Goal: Task Accomplishment & Management: Complete application form

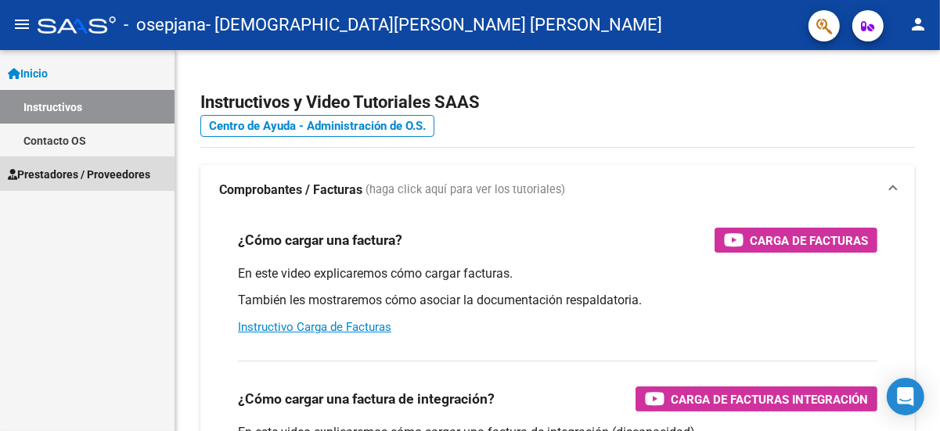
click at [70, 168] on span "Prestadores / Proveedores" at bounding box center [79, 174] width 142 height 17
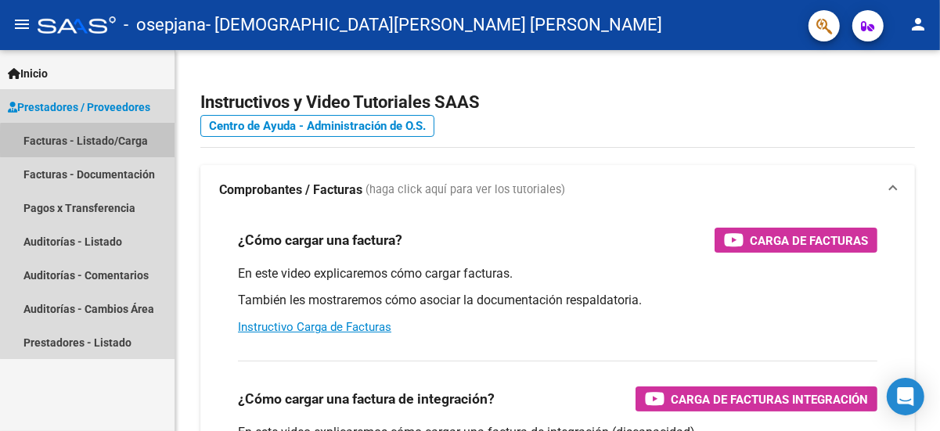
click at [94, 142] on link "Facturas - Listado/Carga" at bounding box center [87, 141] width 175 height 34
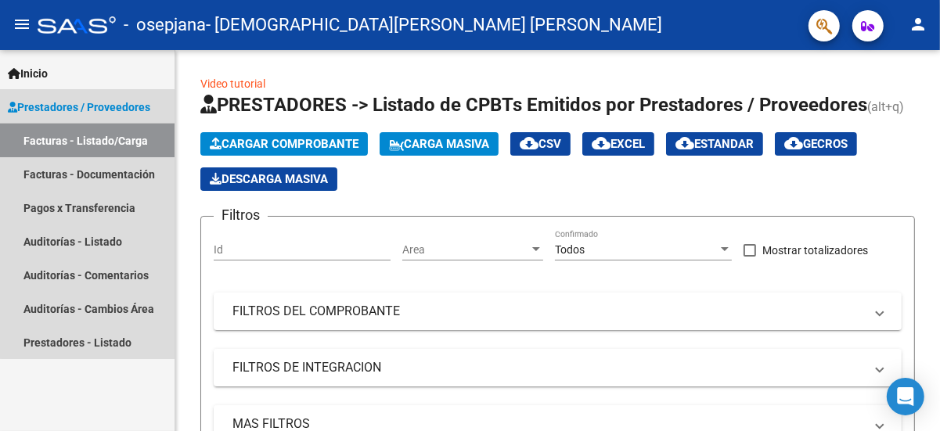
click at [110, 136] on link "Facturas - Listado/Carga" at bounding box center [87, 141] width 175 height 34
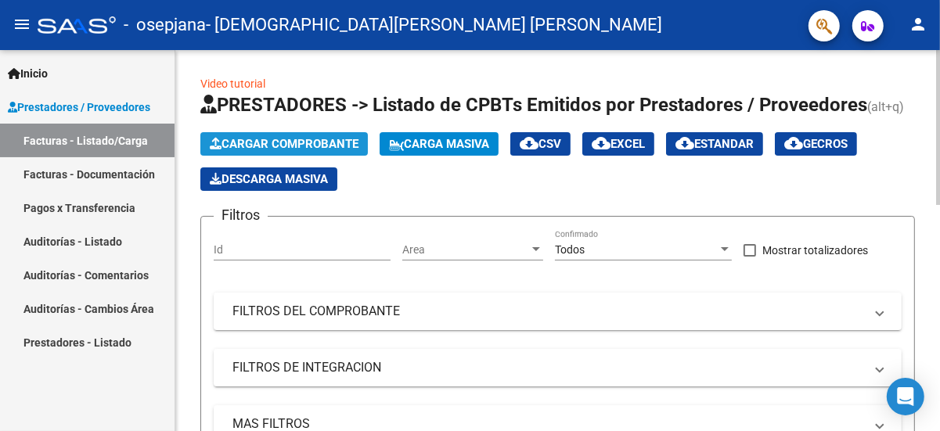
click at [337, 142] on span "Cargar Comprobante" at bounding box center [284, 144] width 149 height 14
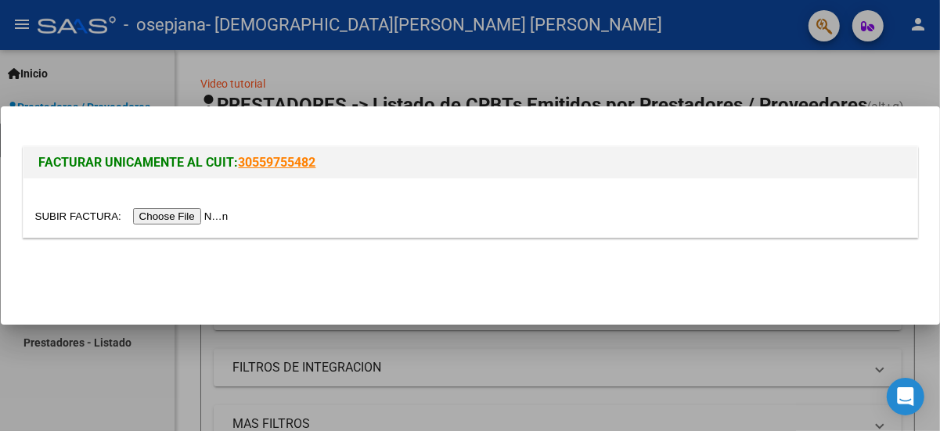
click at [188, 214] on input "file" at bounding box center [134, 216] width 198 height 16
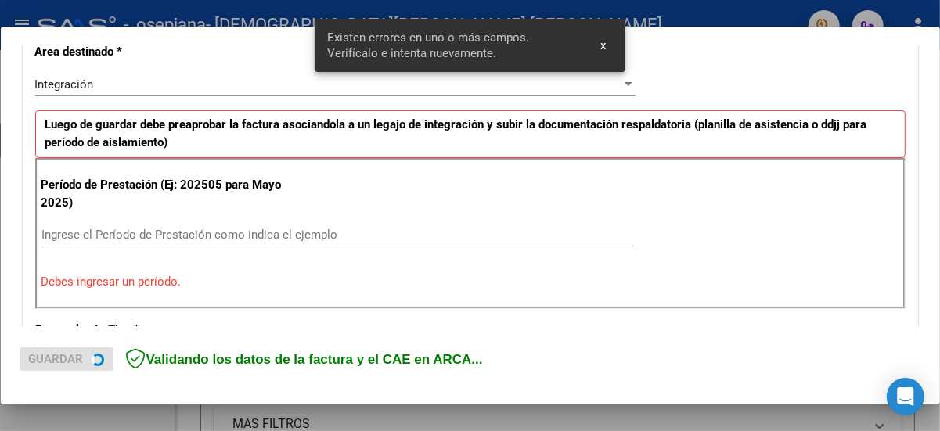
scroll to position [372, 0]
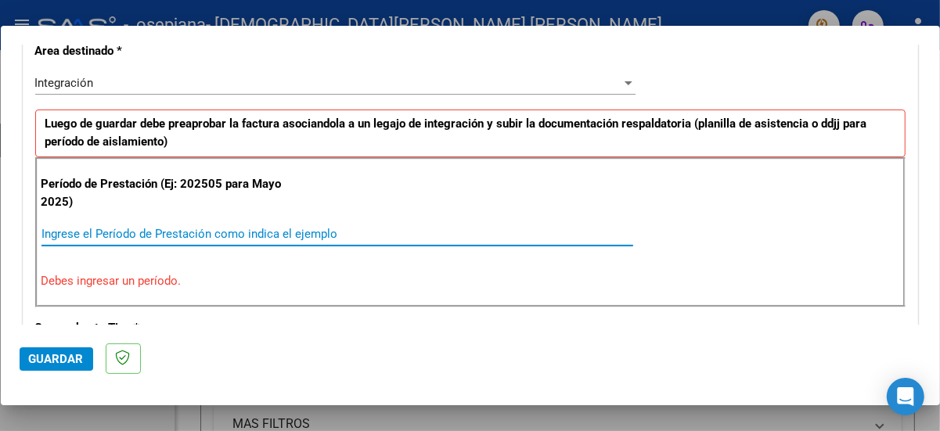
click at [90, 232] on input "Ingrese el Período de Prestación como indica el ejemplo" at bounding box center [337, 234] width 592 height 14
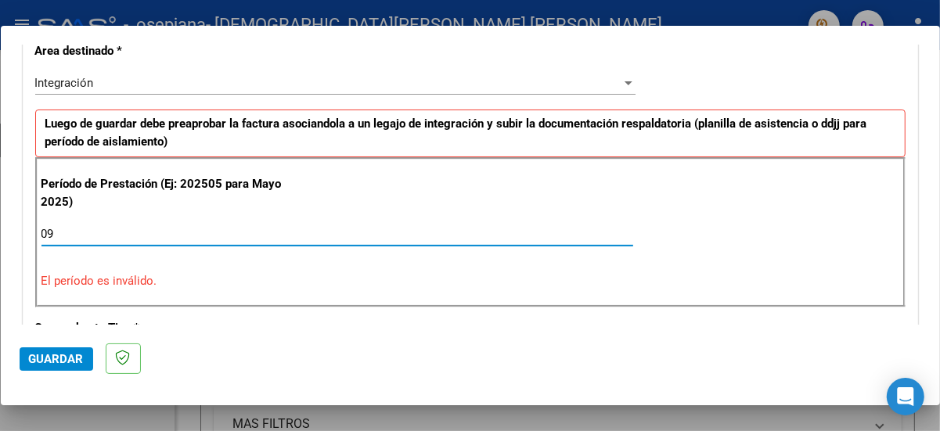
type input "0"
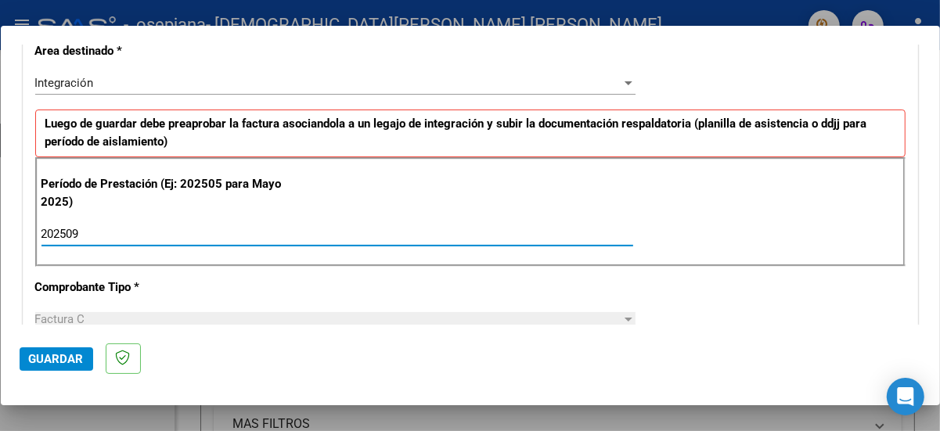
type input "202509"
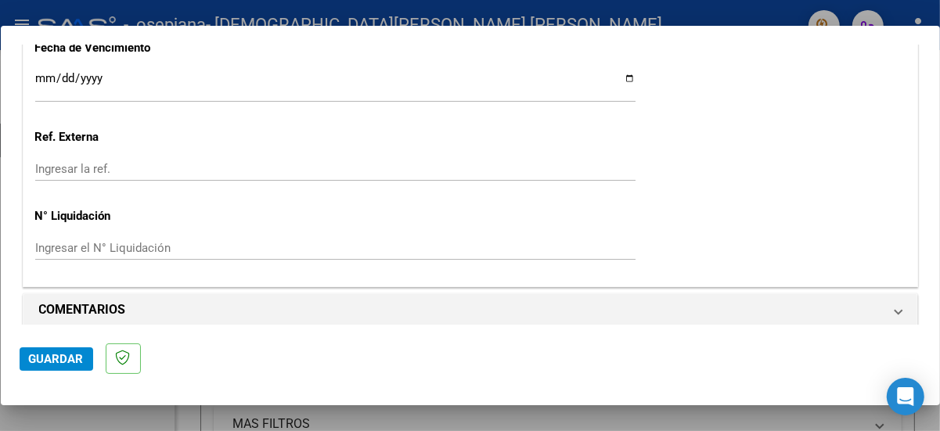
scroll to position [1140, 0]
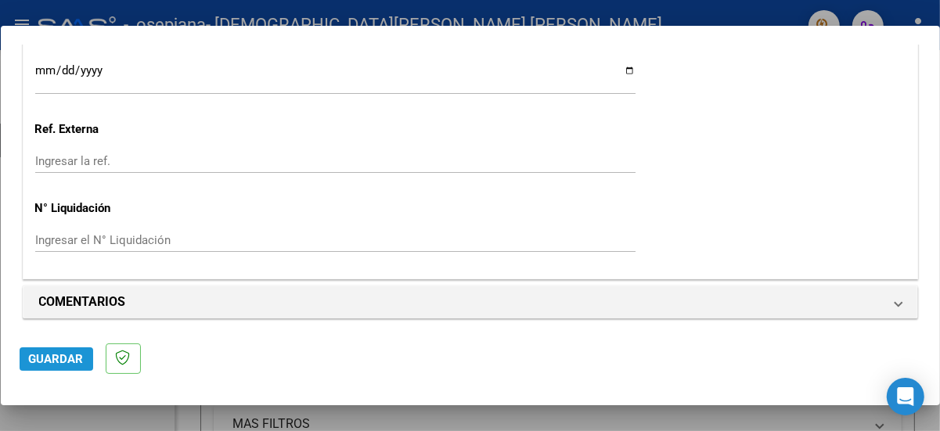
click at [58, 362] on span "Guardar" at bounding box center [56, 359] width 55 height 14
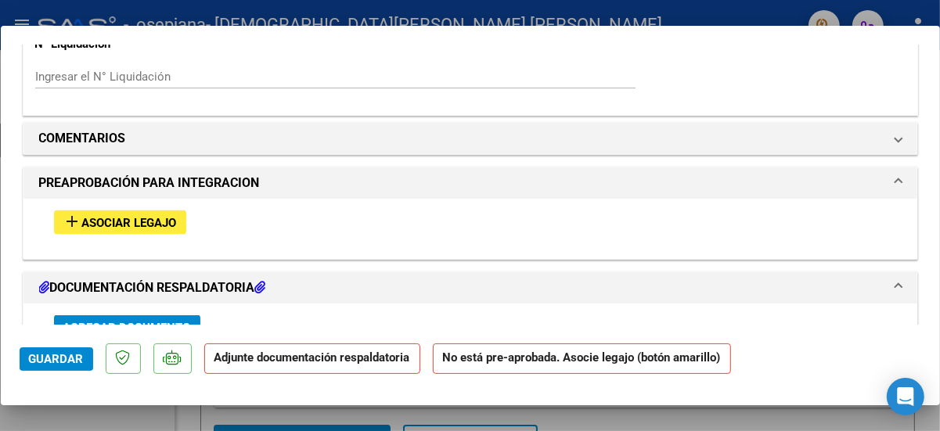
scroll to position [1315, 0]
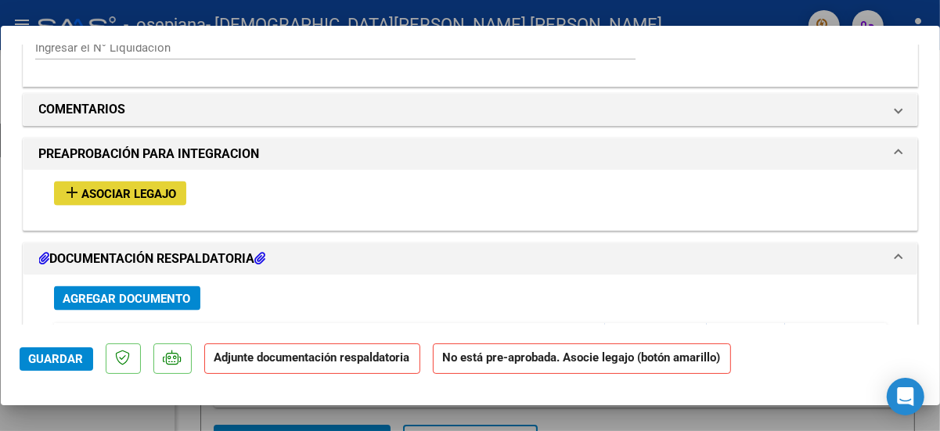
click at [103, 191] on span "Asociar Legajo" at bounding box center [129, 194] width 95 height 14
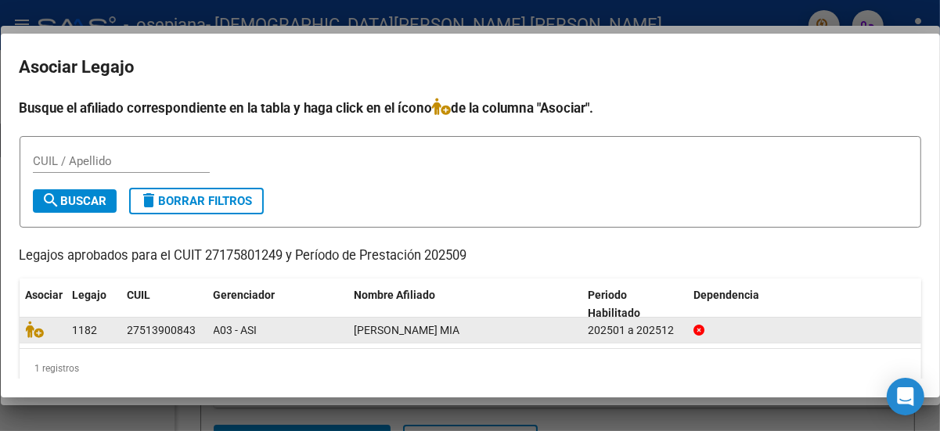
click at [56, 330] on div at bounding box center [43, 330] width 34 height 18
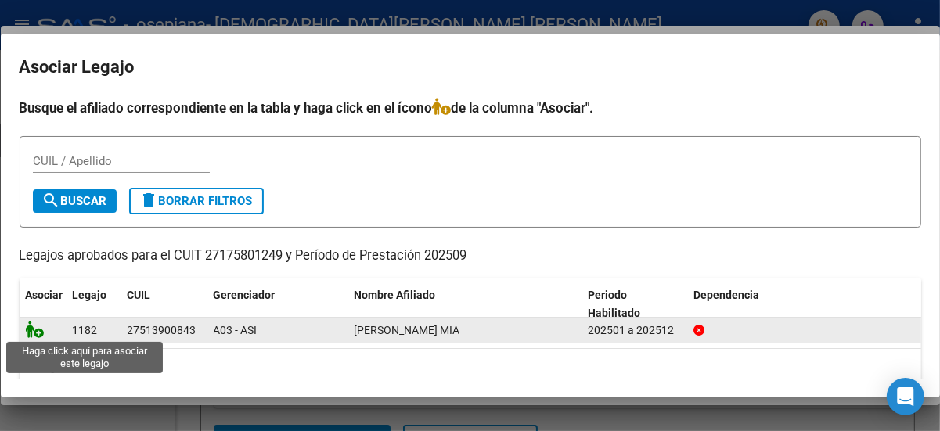
click at [36, 335] on icon at bounding box center [35, 329] width 19 height 17
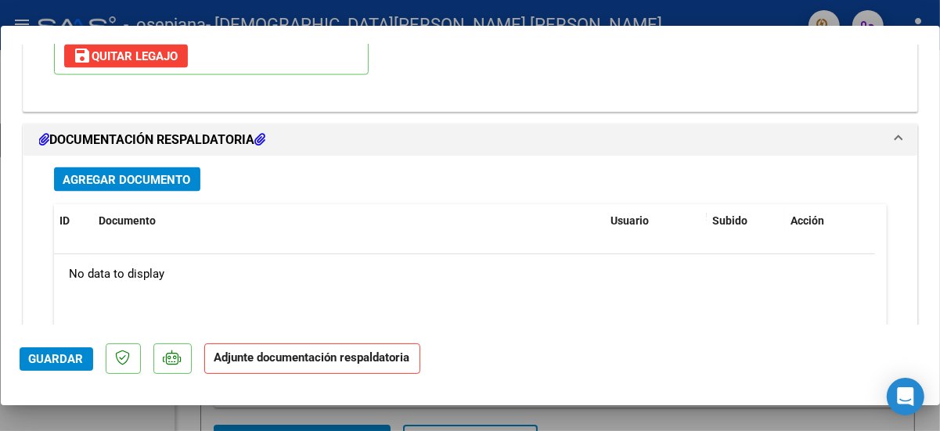
scroll to position [1669, 0]
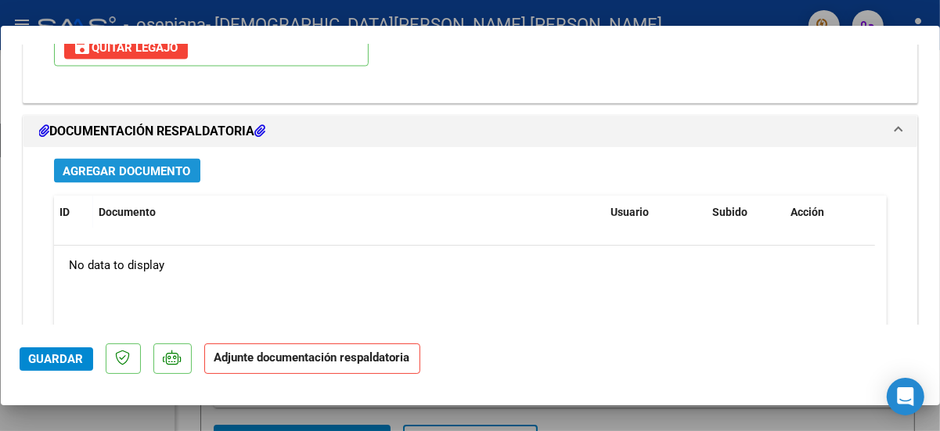
click at [76, 164] on span "Agregar Documento" at bounding box center [127, 171] width 128 height 14
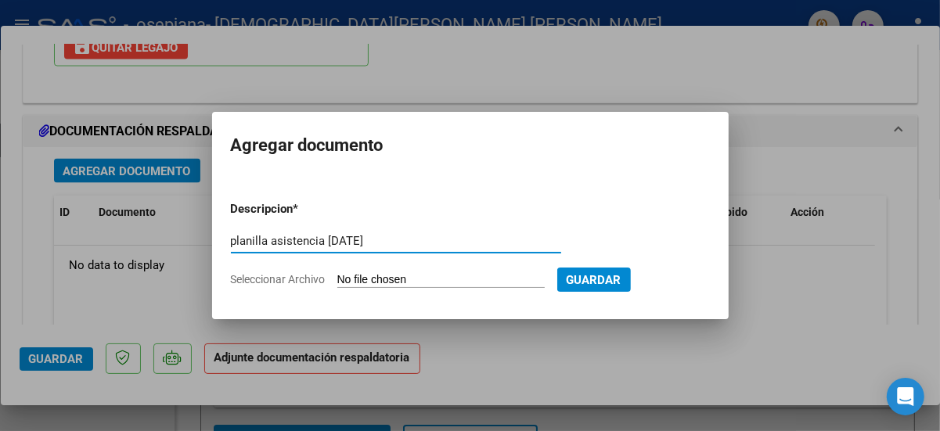
type input "planilla asistencia [DATE]"
click at [362, 280] on input "Seleccionar Archivo" at bounding box center [440, 280] width 207 height 15
type input "C:\fakepath\asistencia septiembre [PERSON_NAME].pdf"
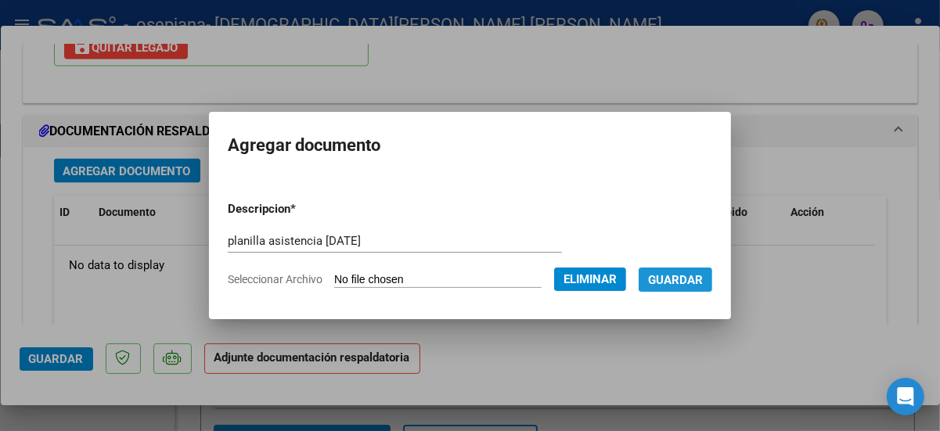
click at [701, 277] on span "Guardar" at bounding box center [675, 280] width 55 height 14
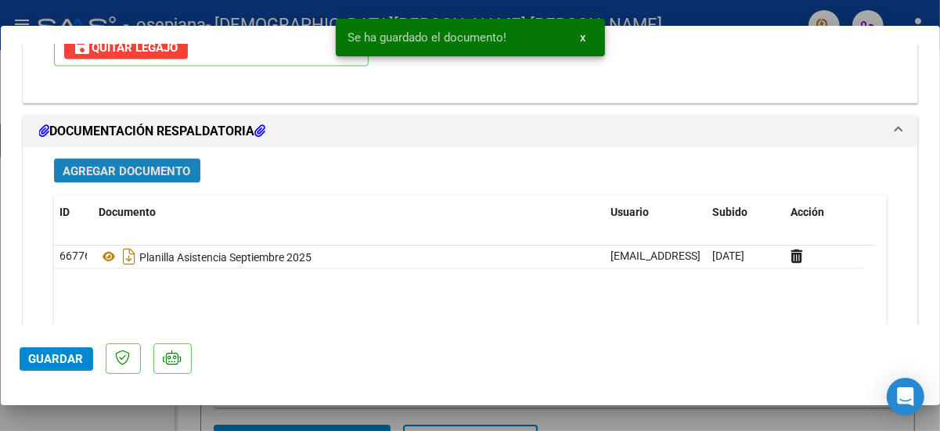
click at [102, 167] on span "Agregar Documento" at bounding box center [127, 171] width 128 height 14
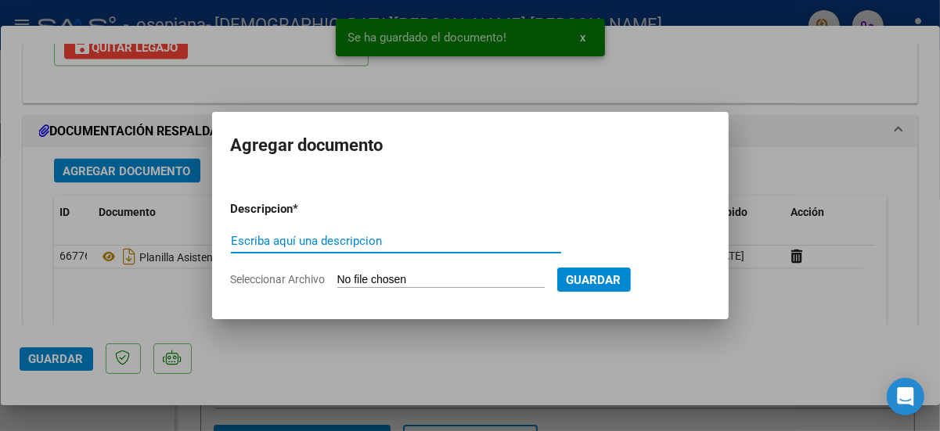
click at [237, 240] on input "Escriba aquí una descripcion" at bounding box center [396, 241] width 330 height 14
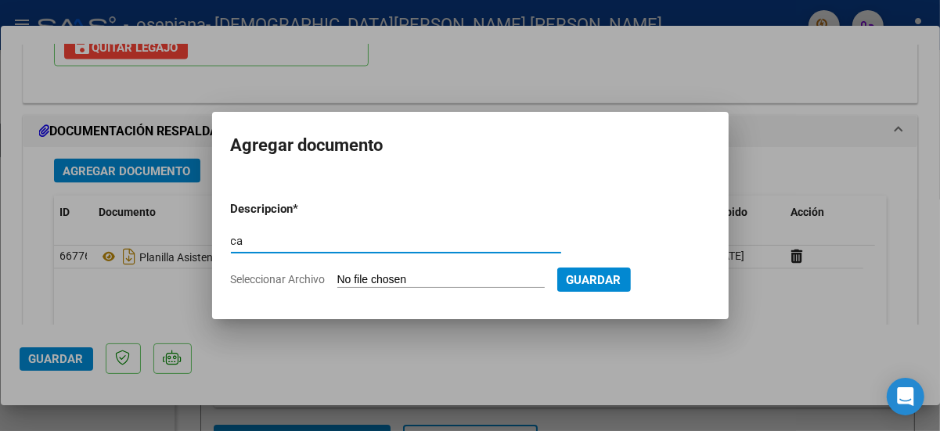
type input "c"
type input "CAE"
click at [365, 274] on input "Seleccionar Archivo" at bounding box center [440, 280] width 207 height 15
type input "C:\fakepath\CAE FC 00002-00000141.pdf"
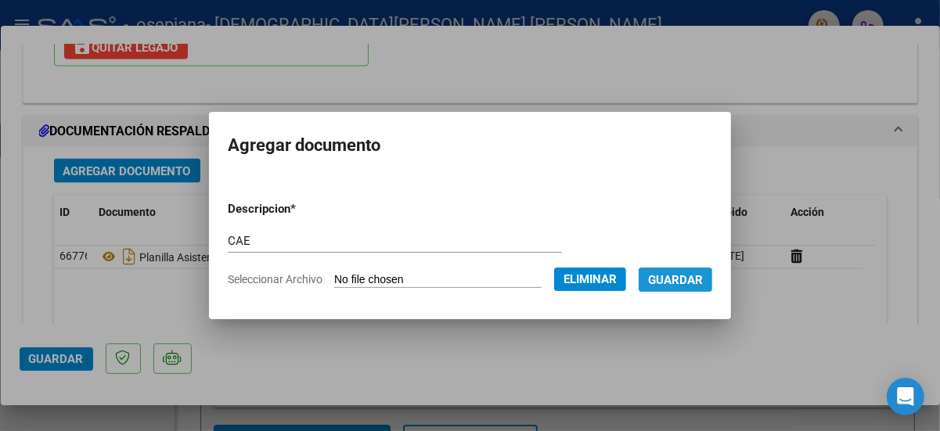
click at [690, 276] on span "Guardar" at bounding box center [675, 280] width 55 height 14
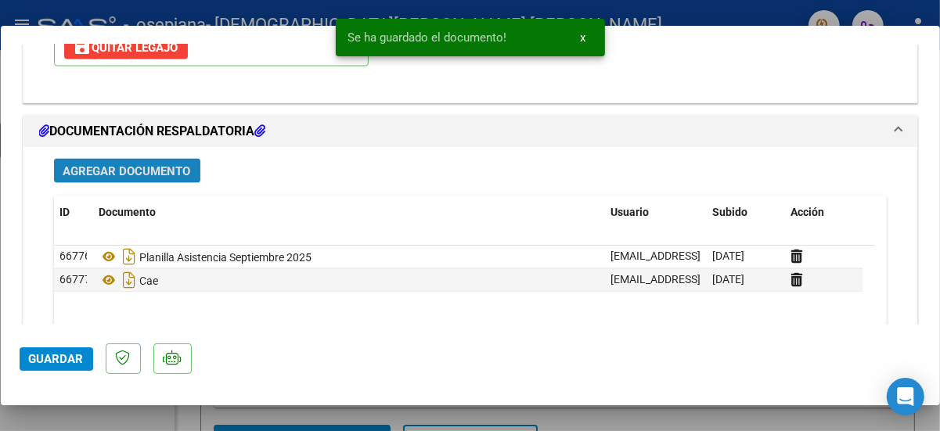
click at [124, 164] on span "Agregar Documento" at bounding box center [127, 171] width 128 height 14
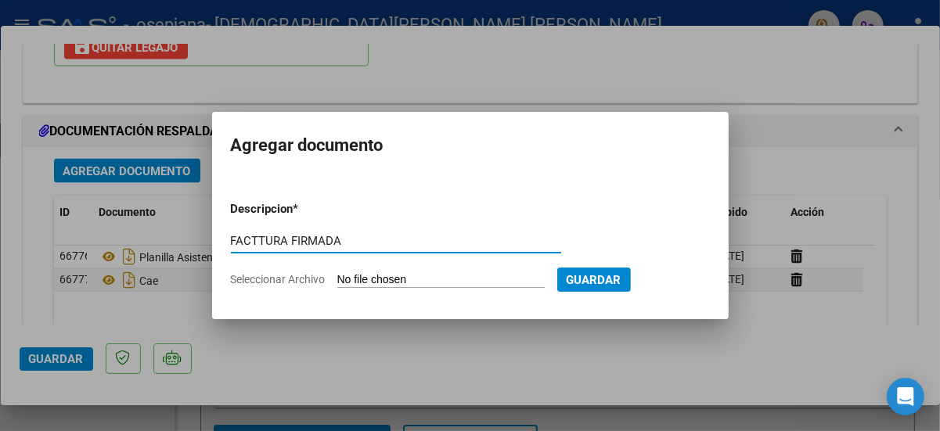
click at [258, 237] on input "FACTTURA FIRMADA" at bounding box center [396, 241] width 330 height 14
type input "FACTURA FIRMADA"
click at [359, 277] on input "Seleccionar Archivo" at bounding box center [440, 280] width 207 height 15
type input "C:\fakepath\FC 00002-00000141 FIRMADA.pdf"
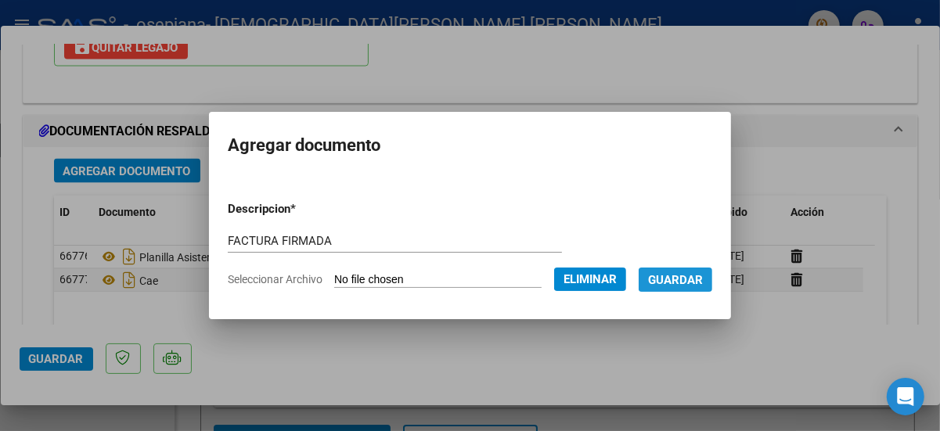
click at [687, 276] on span "Guardar" at bounding box center [675, 280] width 55 height 14
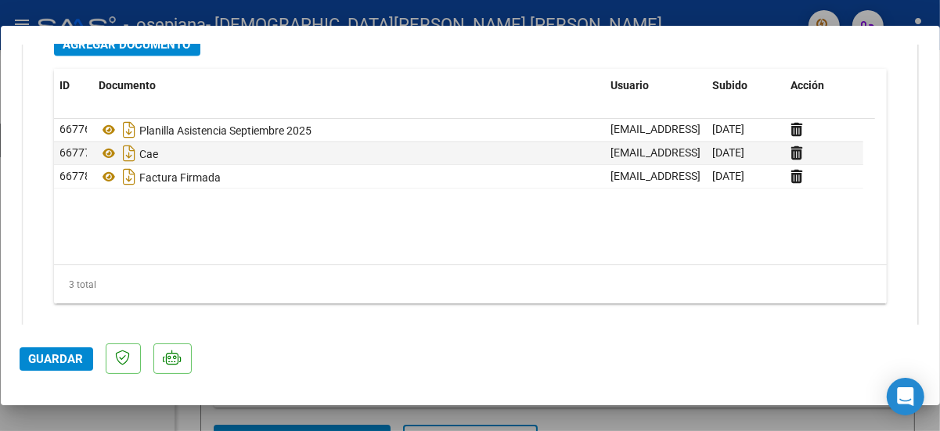
scroll to position [1817, 0]
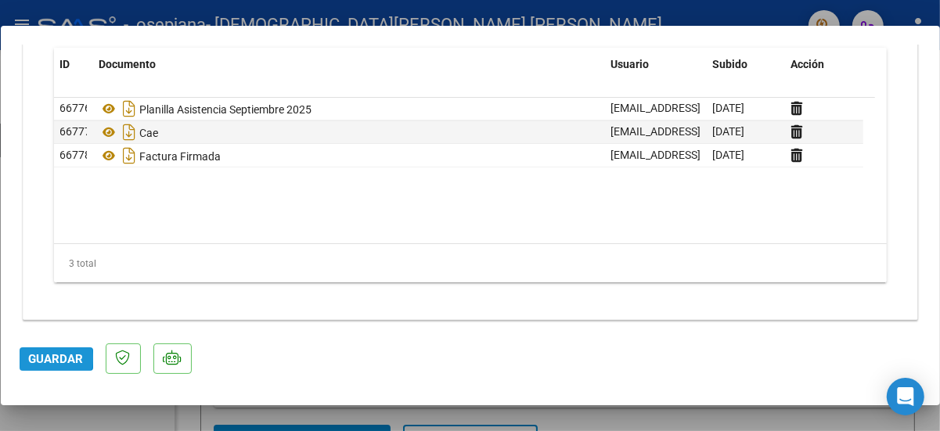
click at [48, 359] on span "Guardar" at bounding box center [56, 359] width 55 height 14
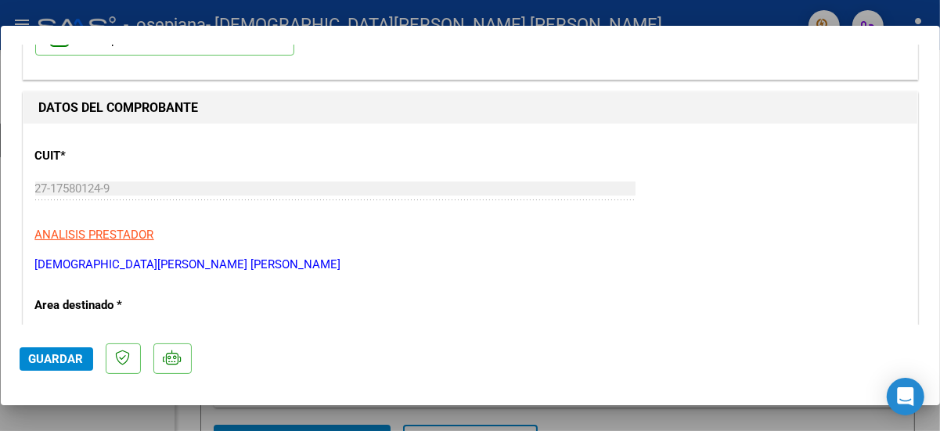
scroll to position [0, 0]
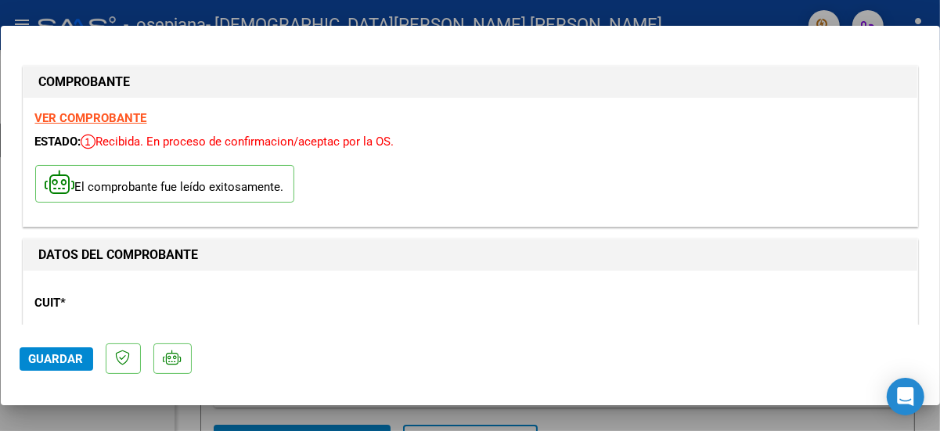
click at [756, 15] on div at bounding box center [470, 215] width 940 height 431
type input "$ 0,00"
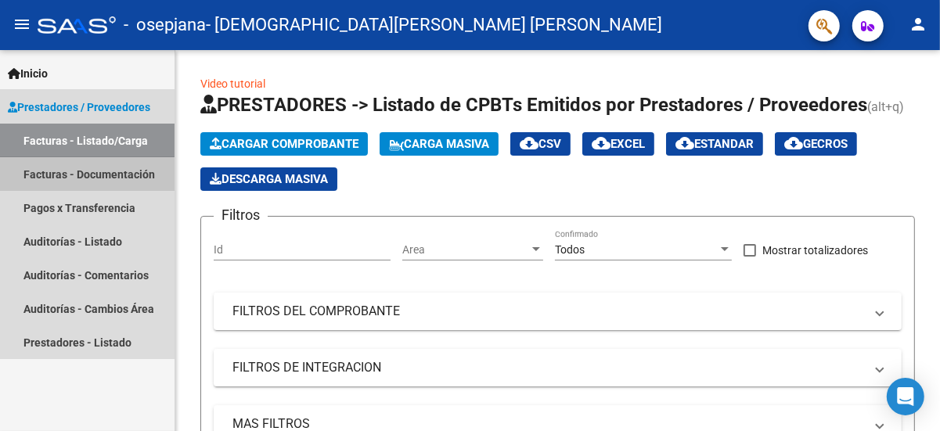
click at [65, 176] on link "Facturas - Documentación" at bounding box center [87, 174] width 175 height 34
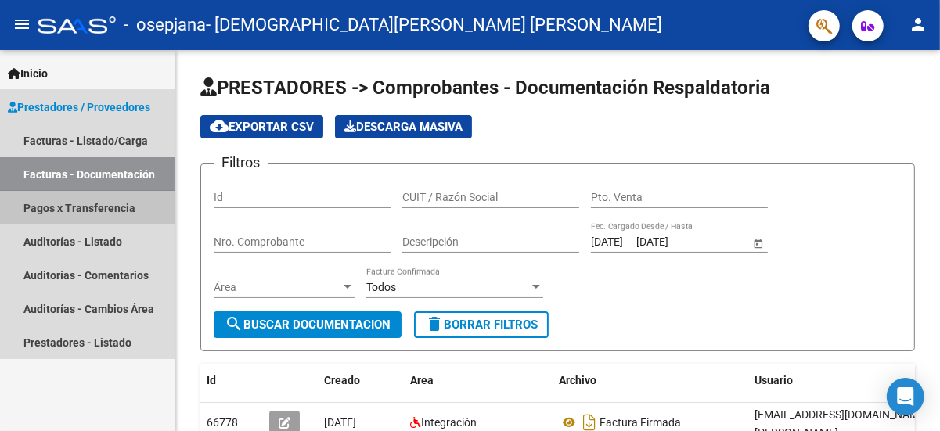
click at [52, 207] on link "Pagos x Transferencia" at bounding box center [87, 208] width 175 height 34
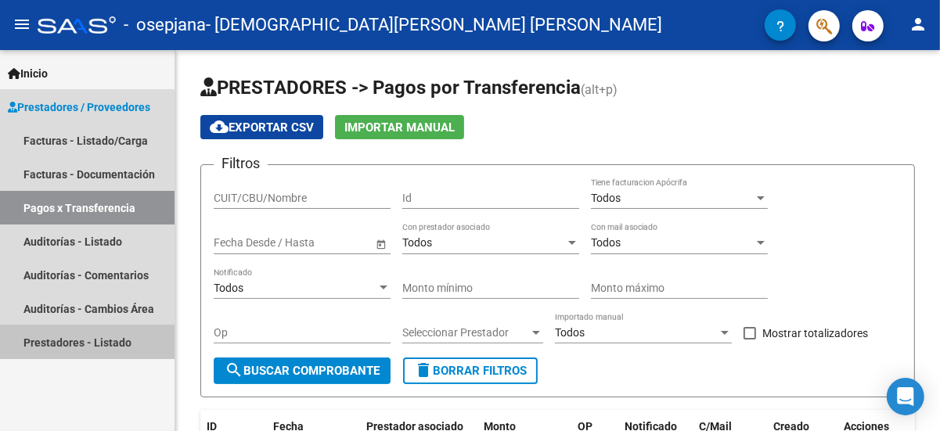
click at [80, 345] on link "Prestadores - Listado" at bounding box center [87, 343] width 175 height 34
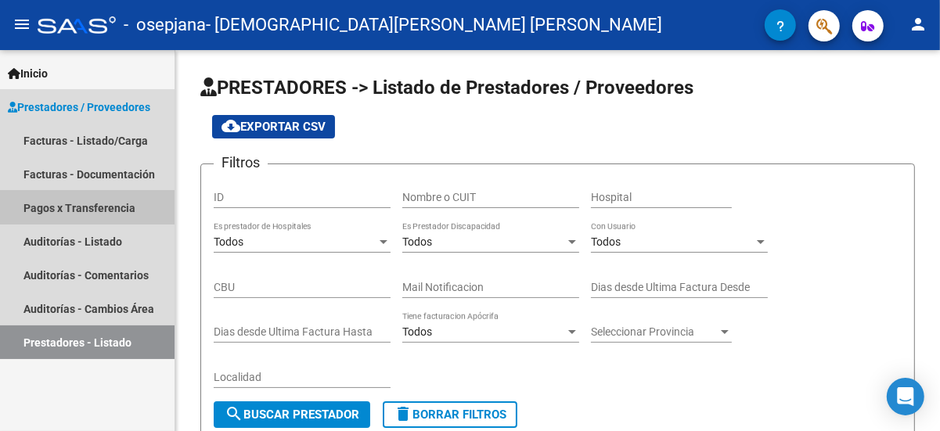
click at [48, 208] on link "Pagos x Transferencia" at bounding box center [87, 208] width 175 height 34
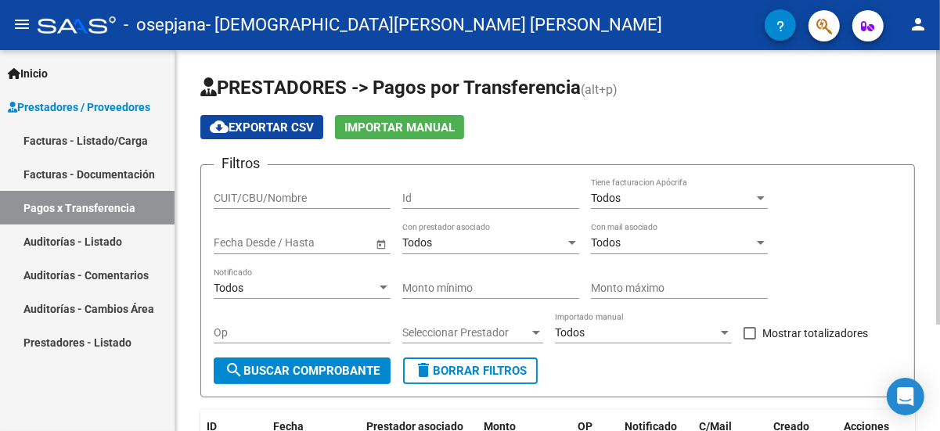
click at [923, 340] on div "PRESTADORES -> Pagos por Transferencia (alt+p) cloud_download Exportar CSV Impo…" at bounding box center [557, 314] width 765 height 528
click at [331, 370] on span "search Buscar Comprobante" at bounding box center [302, 371] width 155 height 14
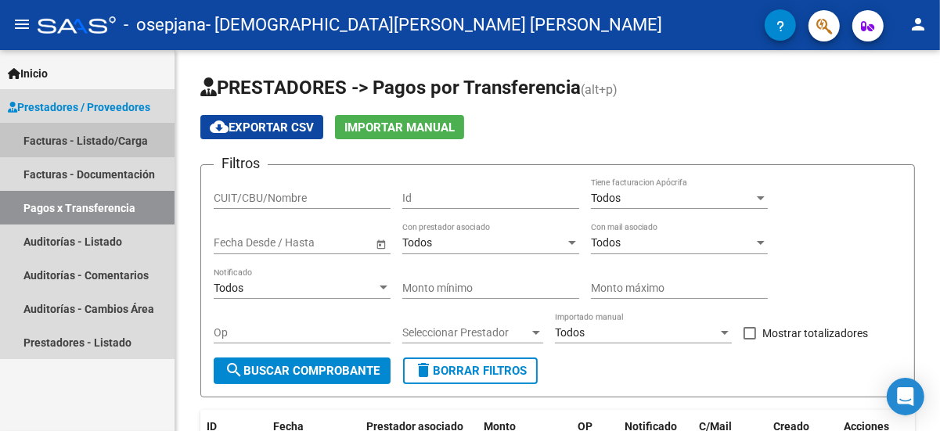
click at [61, 135] on link "Facturas - Listado/Carga" at bounding box center [87, 141] width 175 height 34
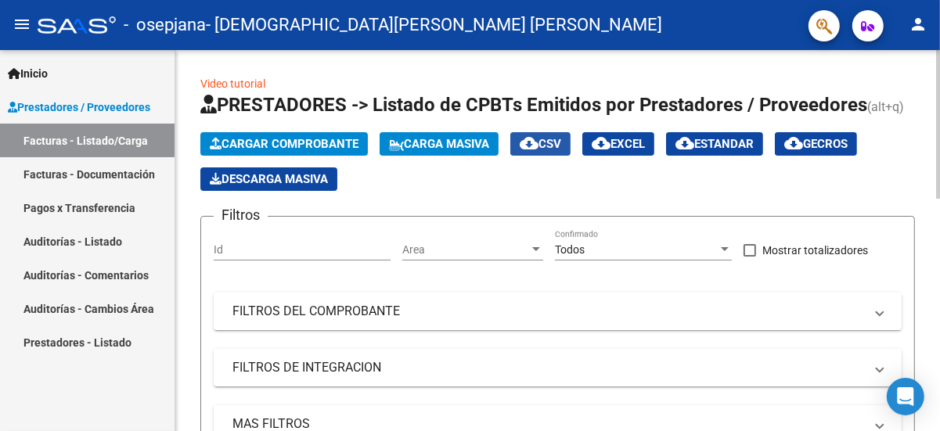
click at [558, 145] on span "cloud_download CSV" at bounding box center [540, 144] width 41 height 14
click at [52, 172] on link "Facturas - Documentación" at bounding box center [87, 174] width 175 height 34
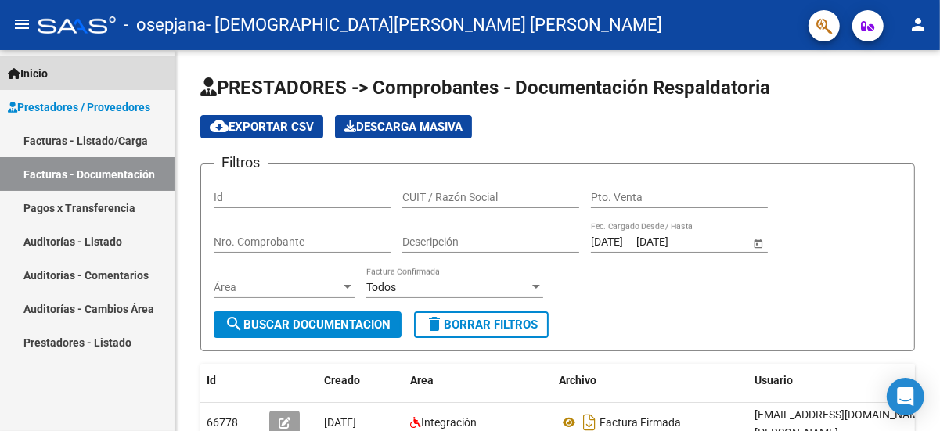
click at [41, 73] on span "Inicio" at bounding box center [28, 73] width 40 height 17
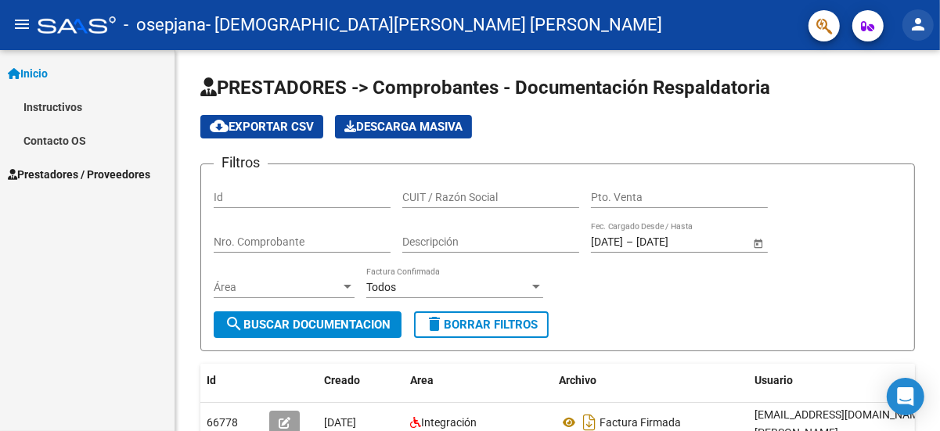
click at [915, 26] on mat-icon "person" at bounding box center [918, 24] width 19 height 19
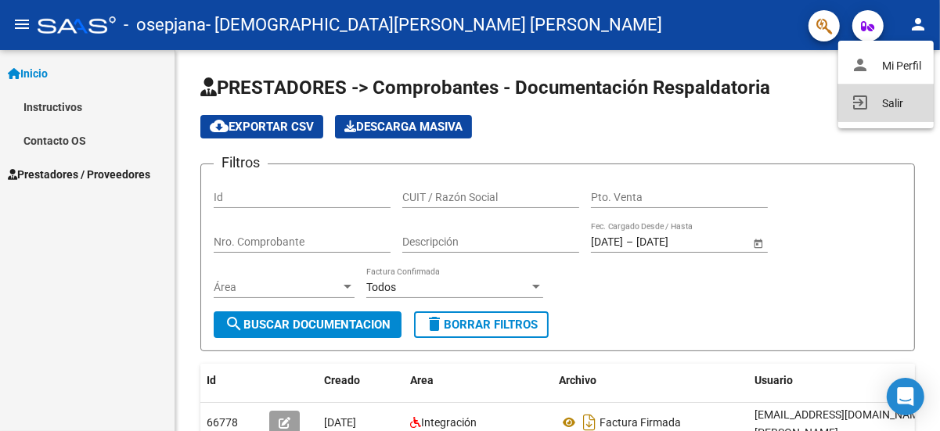
click at [894, 100] on button "exit_to_app Salir" at bounding box center [885, 104] width 95 height 38
